Goal: Find specific page/section: Find specific page/section

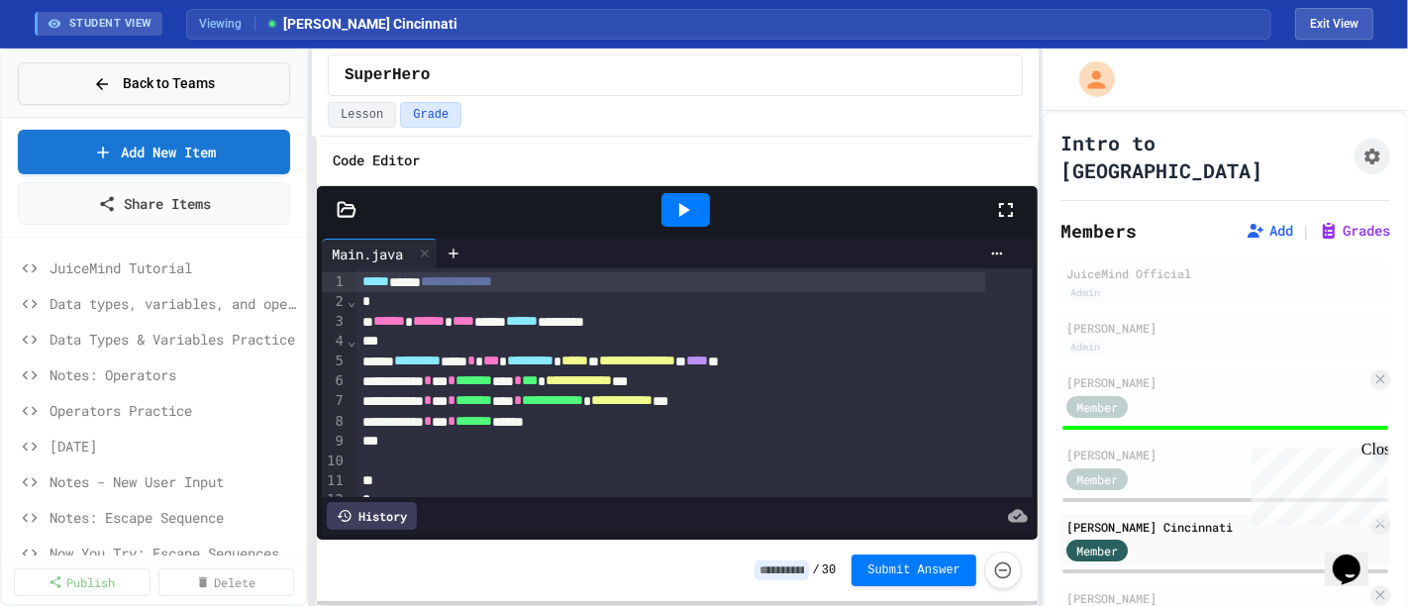
click at [167, 73] on span "Back to Teams" at bounding box center [169, 83] width 92 height 21
